Goal: Task Accomplishment & Management: Manage account settings

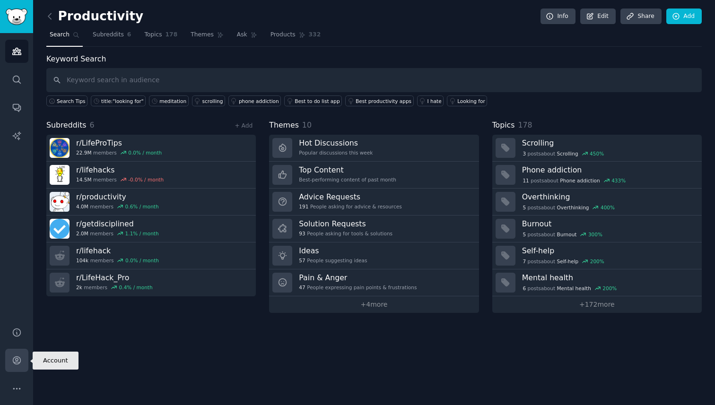
click at [16, 363] on icon "Sidebar" at bounding box center [17, 360] width 10 height 10
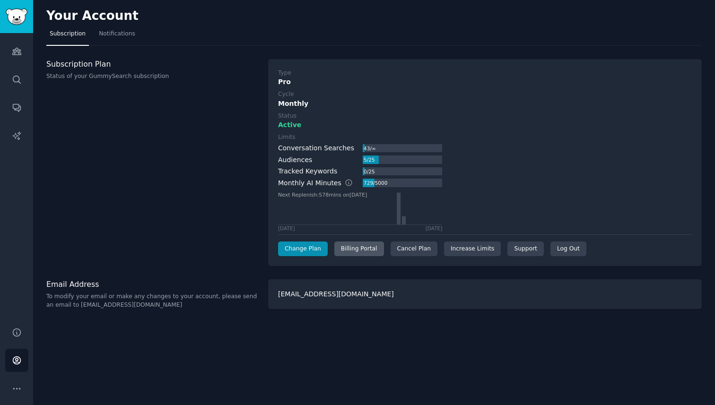
click at [353, 248] on div "Billing Portal" at bounding box center [359, 249] width 50 height 15
